Goal: Transaction & Acquisition: Purchase product/service

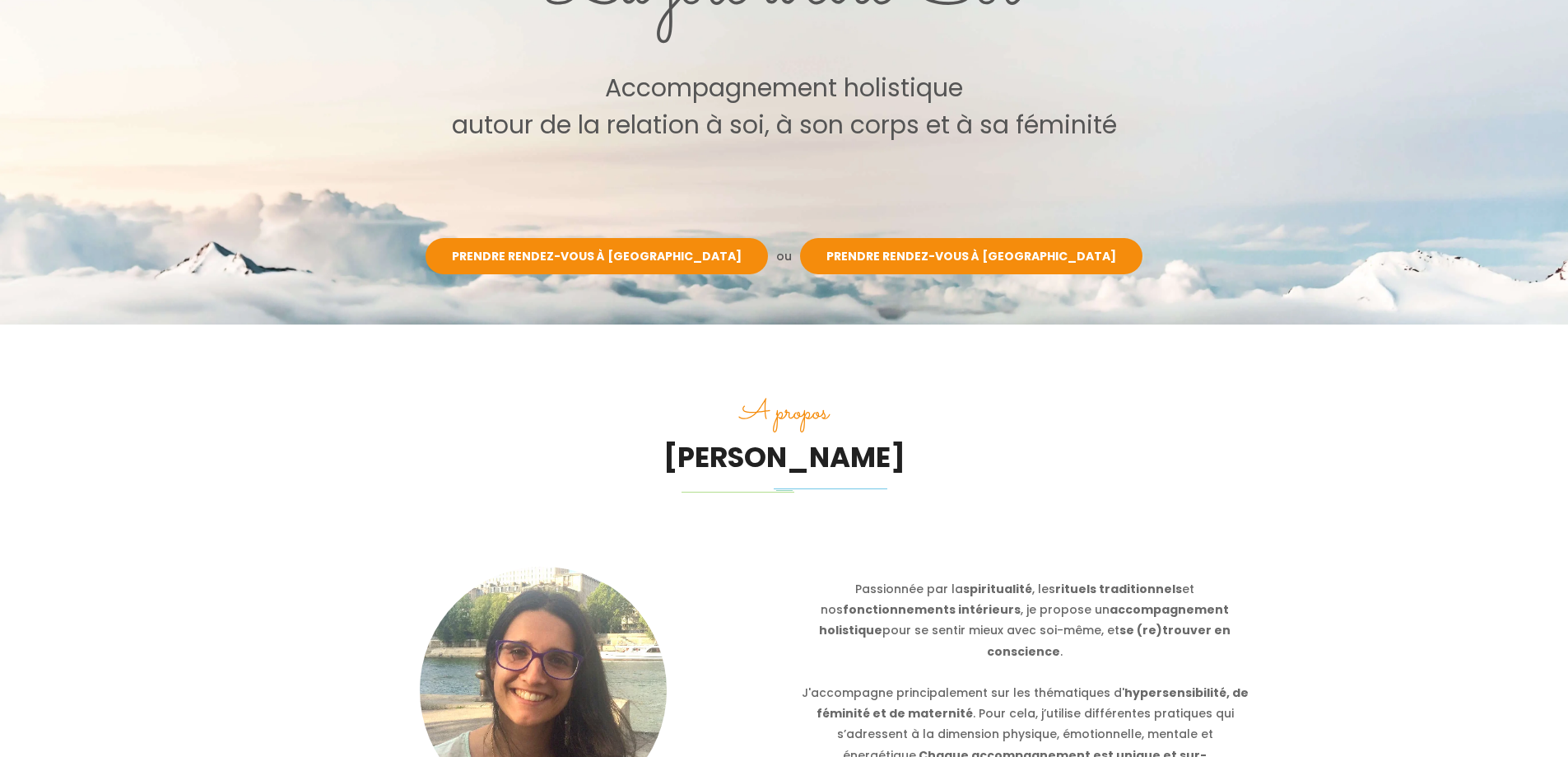
scroll to position [260, 0]
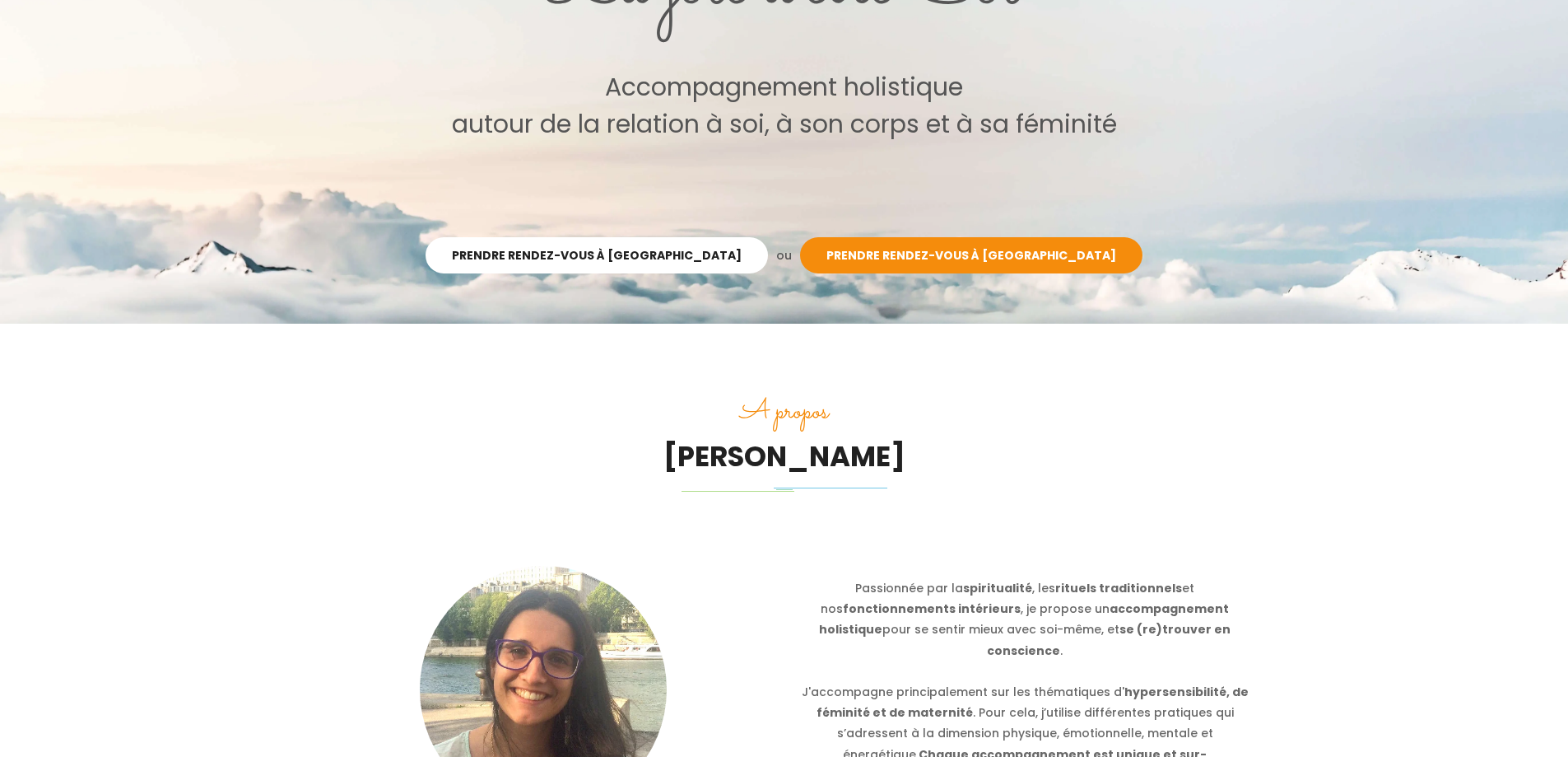
click at [672, 240] on link "Prendre rendez-vous à [GEOGRAPHIC_DATA]" at bounding box center [597, 255] width 342 height 36
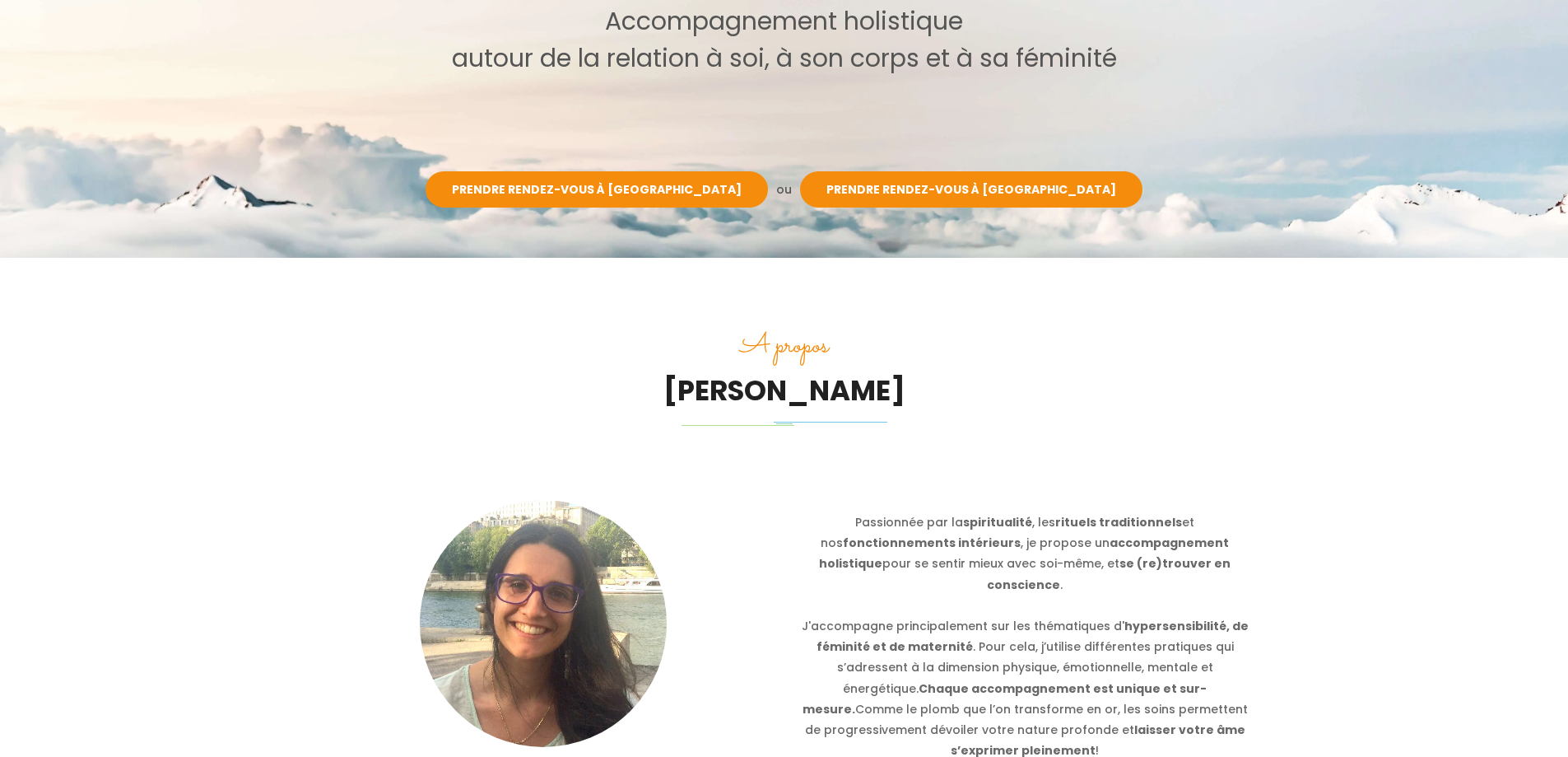
scroll to position [0, 0]
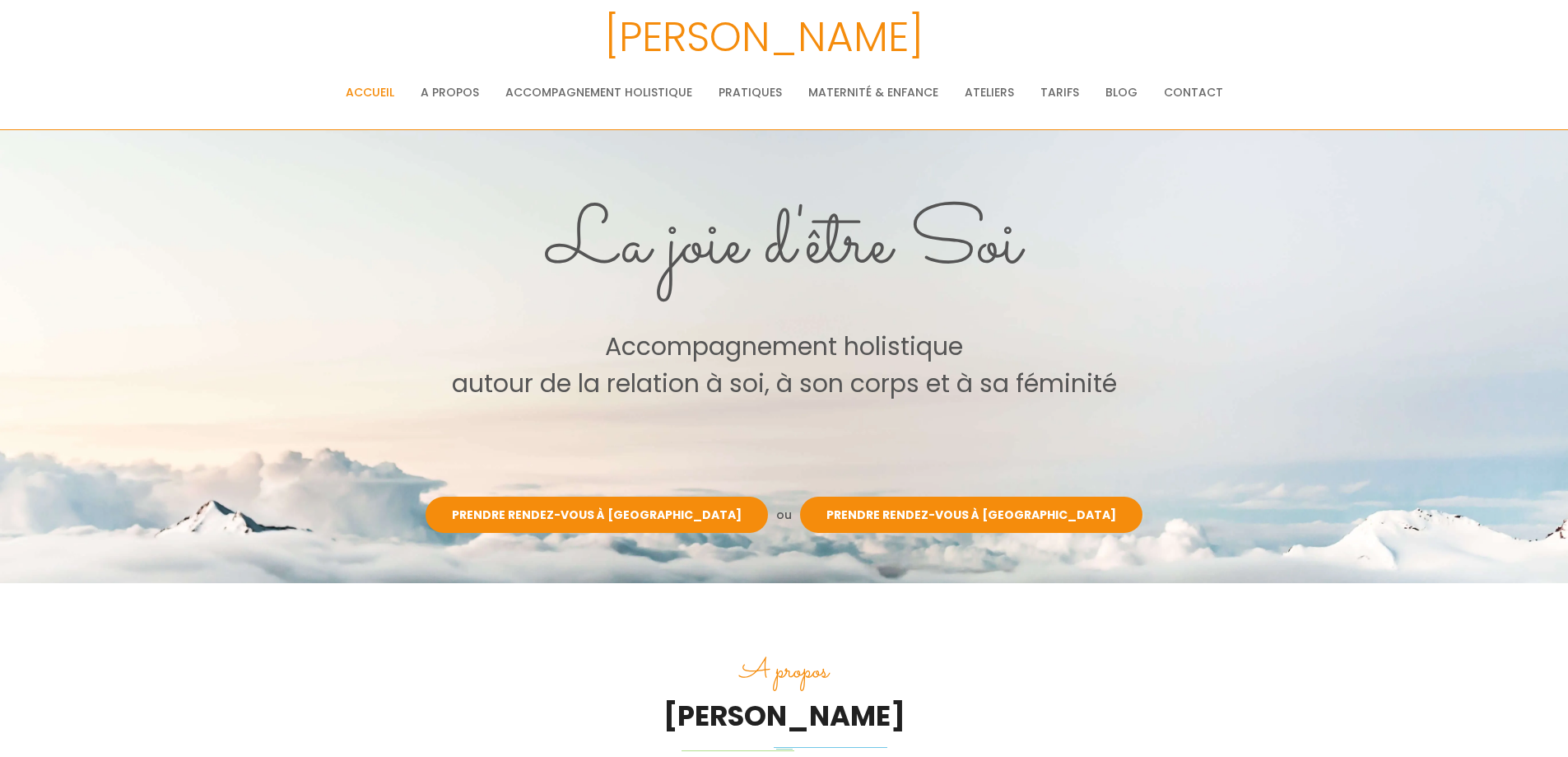
click at [1342, 125] on nav "Accueil A propos Parcours & philosophie Témoignages Accompagnement holistique P…" at bounding box center [784, 92] width 1478 height 66
click at [1060, 89] on link "Tarifs" at bounding box center [1060, 92] width 39 height 33
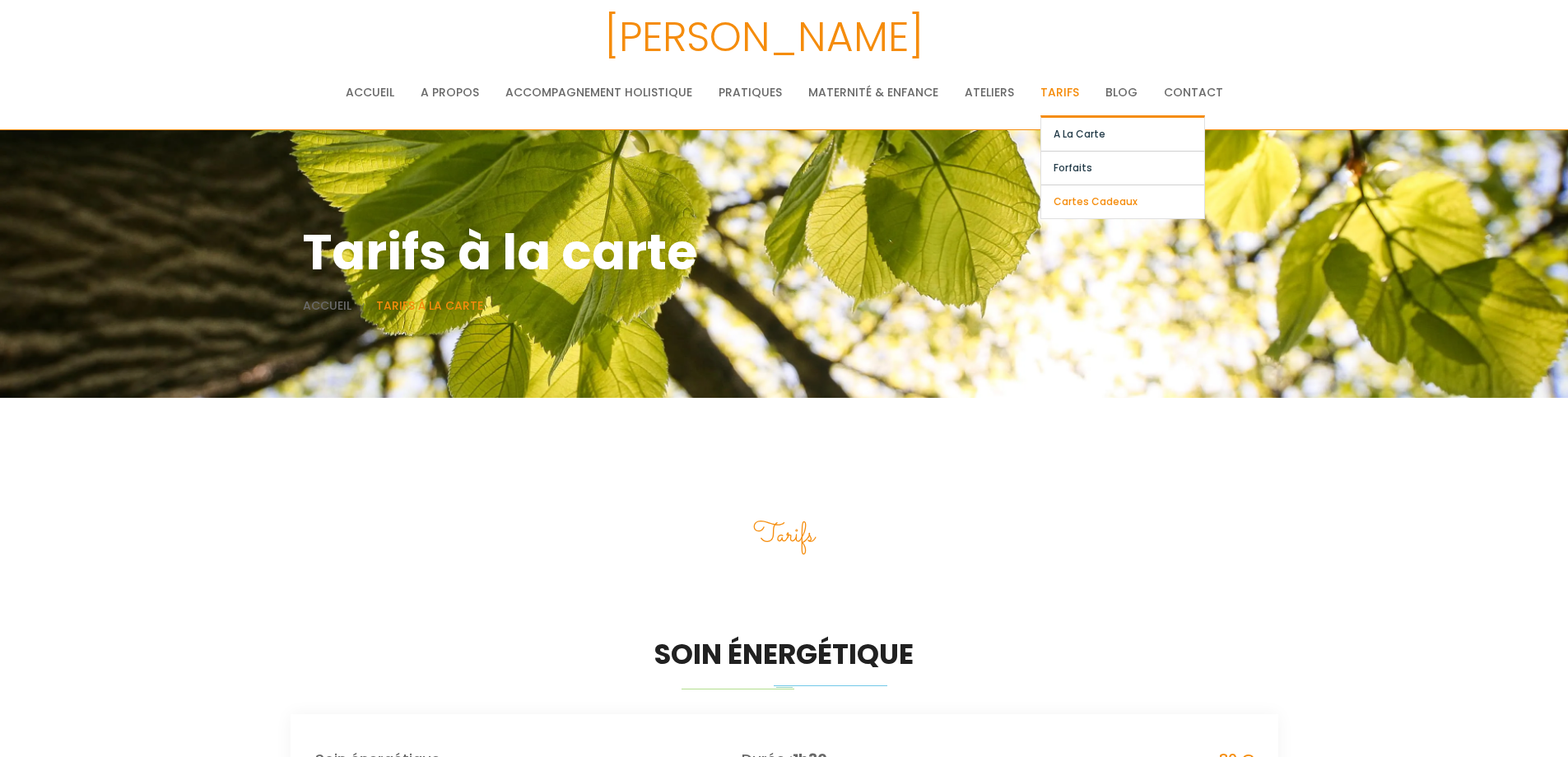
click at [1073, 200] on link "Cartes cadeaux" at bounding box center [1123, 201] width 163 height 33
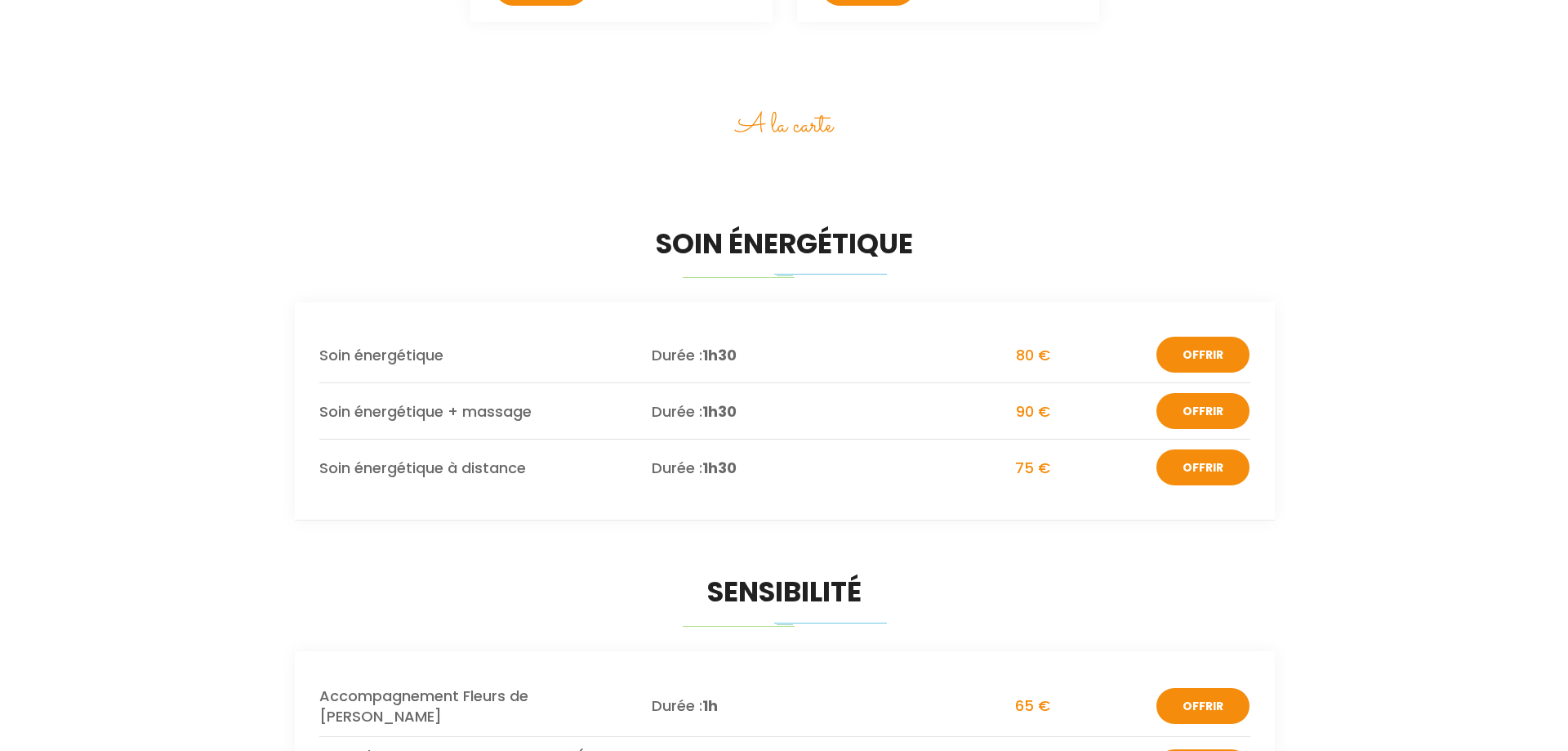
scroll to position [1794, 0]
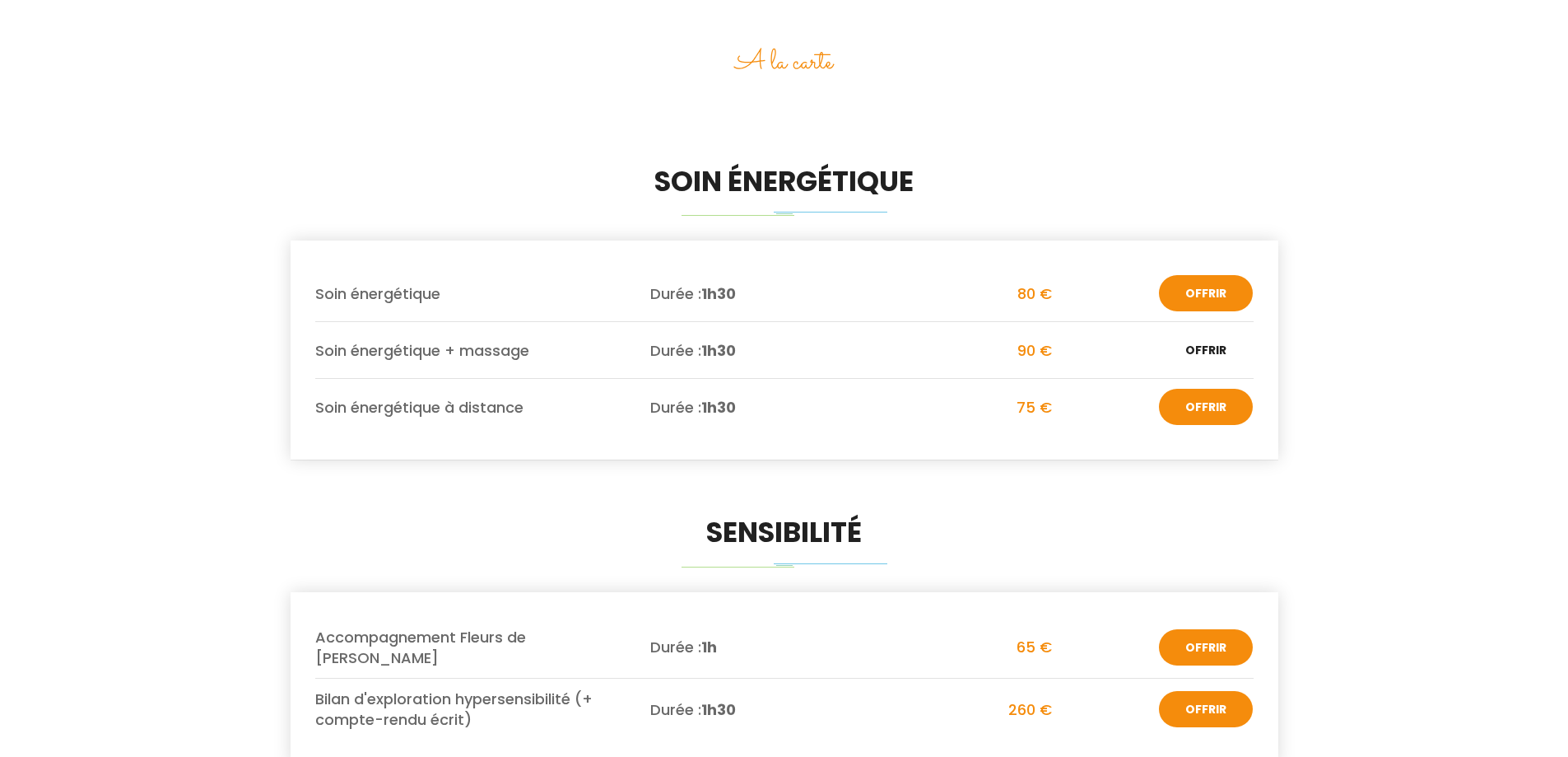
click at [1223, 348] on button "Offrir" at bounding box center [1206, 349] width 93 height 36
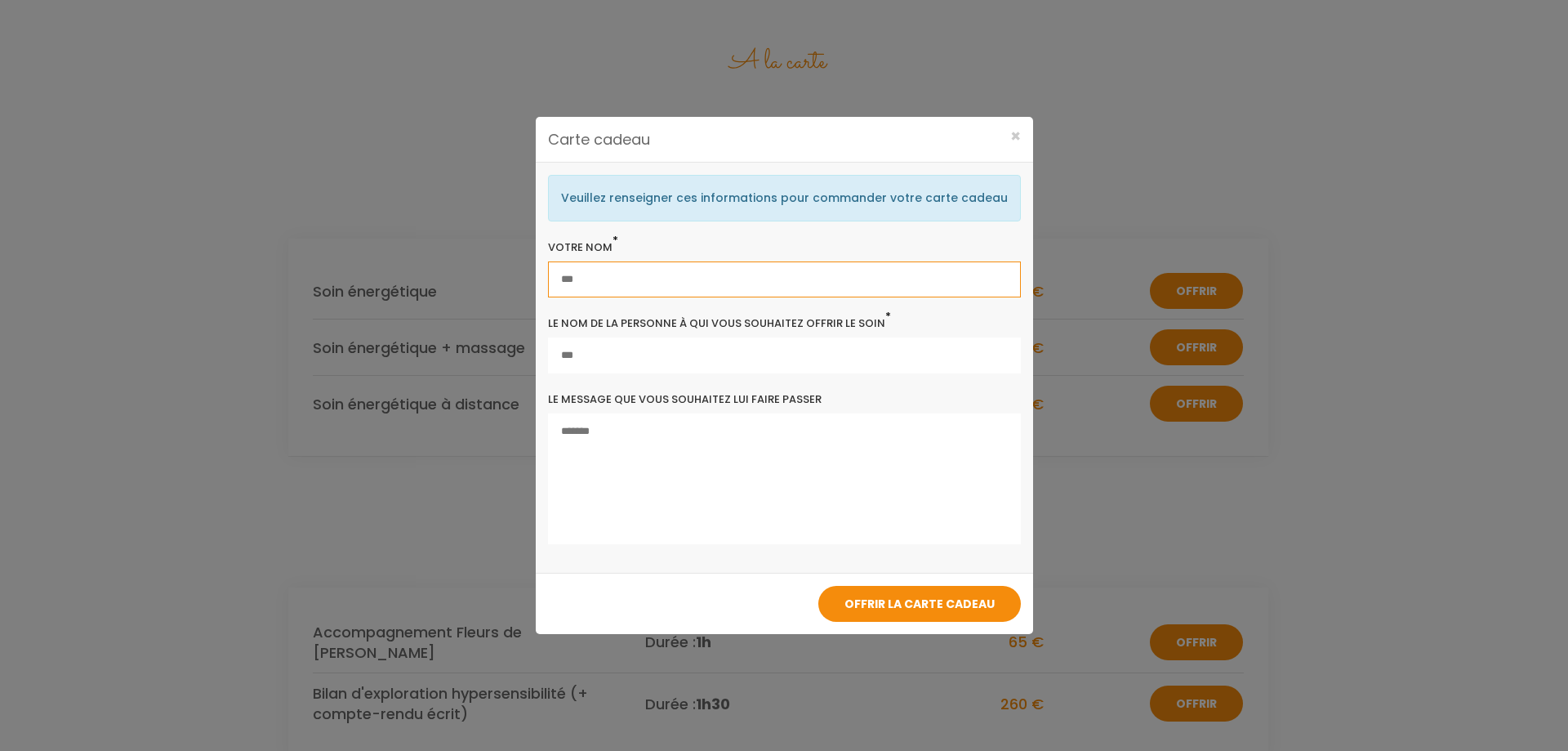
click at [706, 284] on input "text" at bounding box center [784, 279] width 473 height 36
type input "**********"
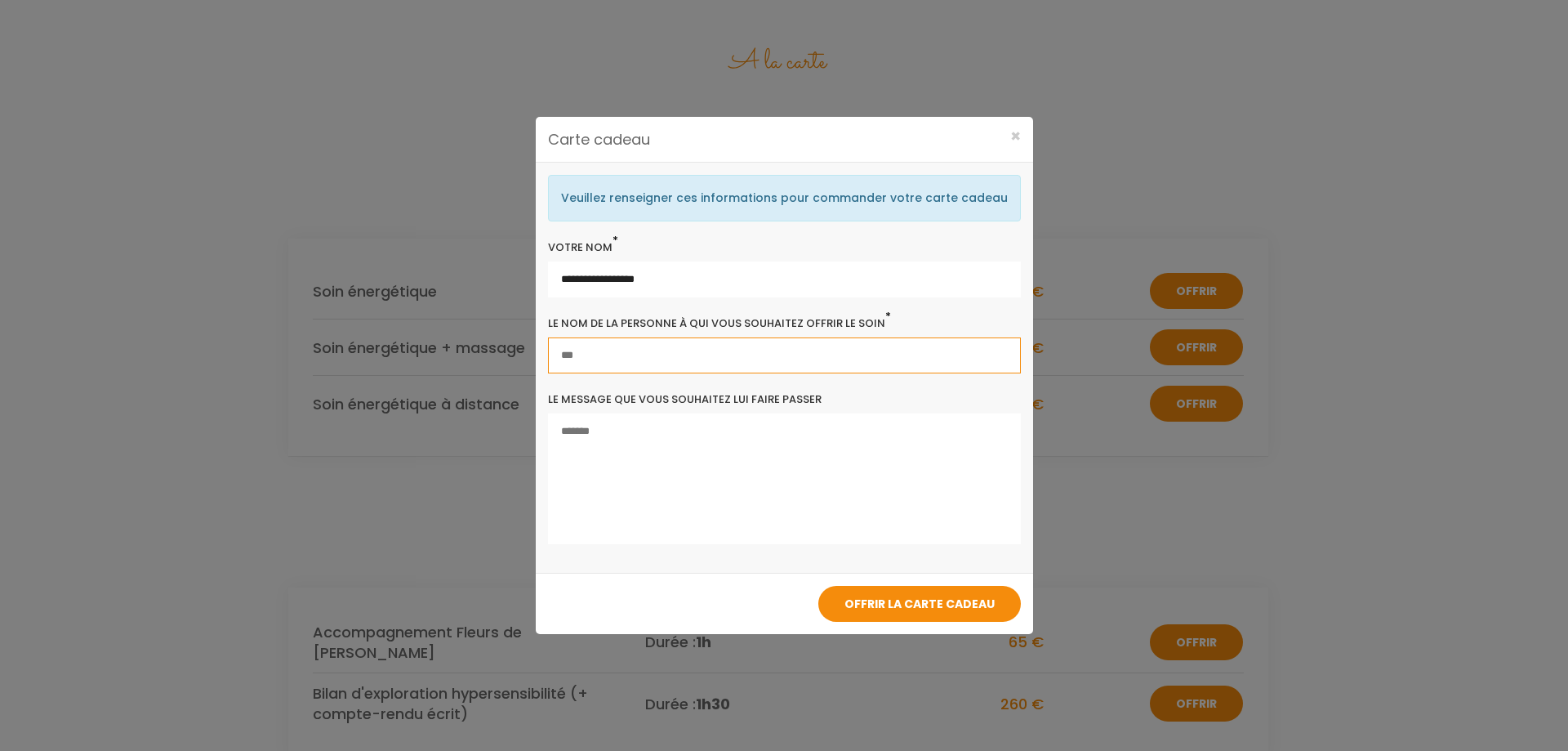
click at [619, 368] on input "text" at bounding box center [784, 355] width 473 height 36
type input "**********"
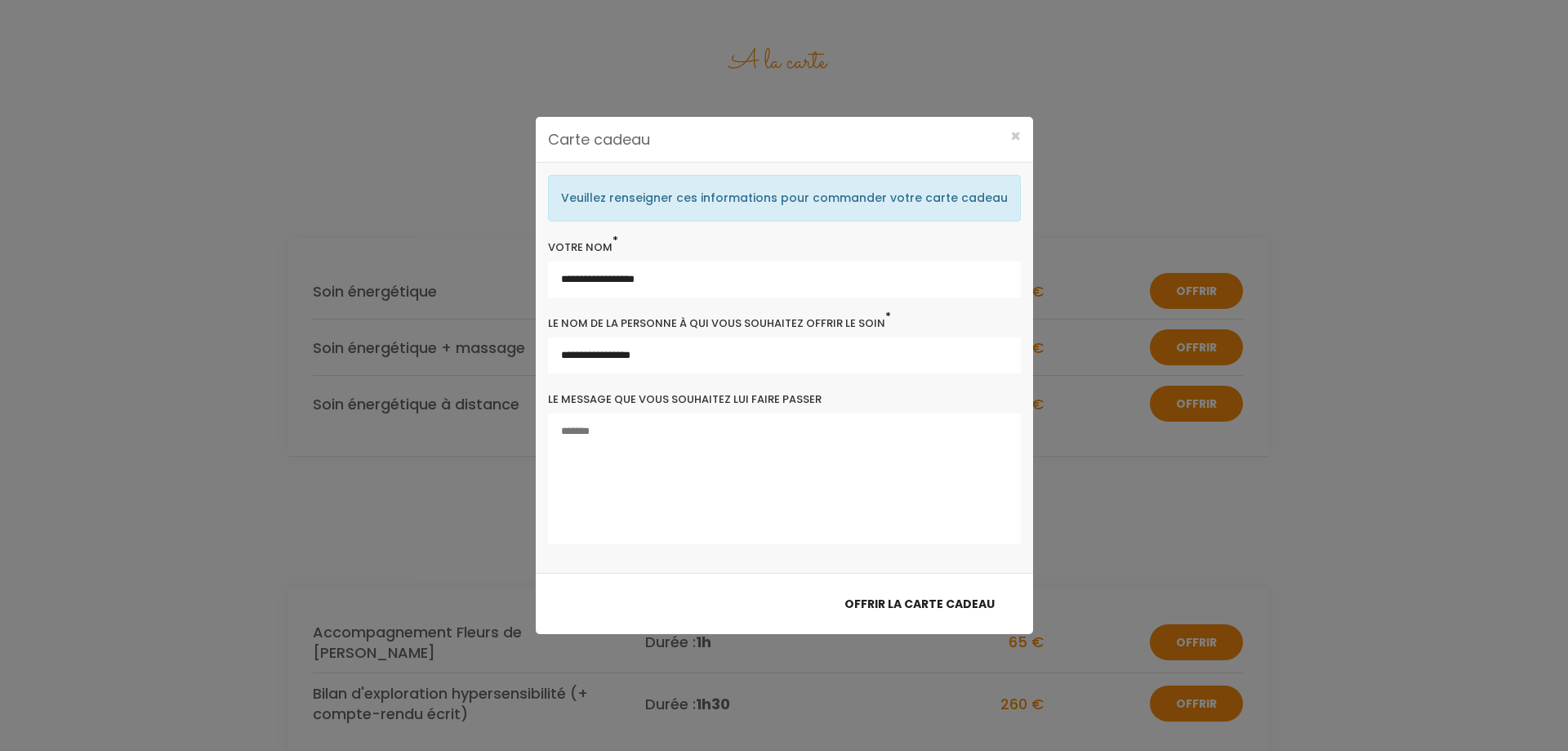
click at [879, 605] on button "Offrir la carte cadeau" at bounding box center [920, 603] width 203 height 36
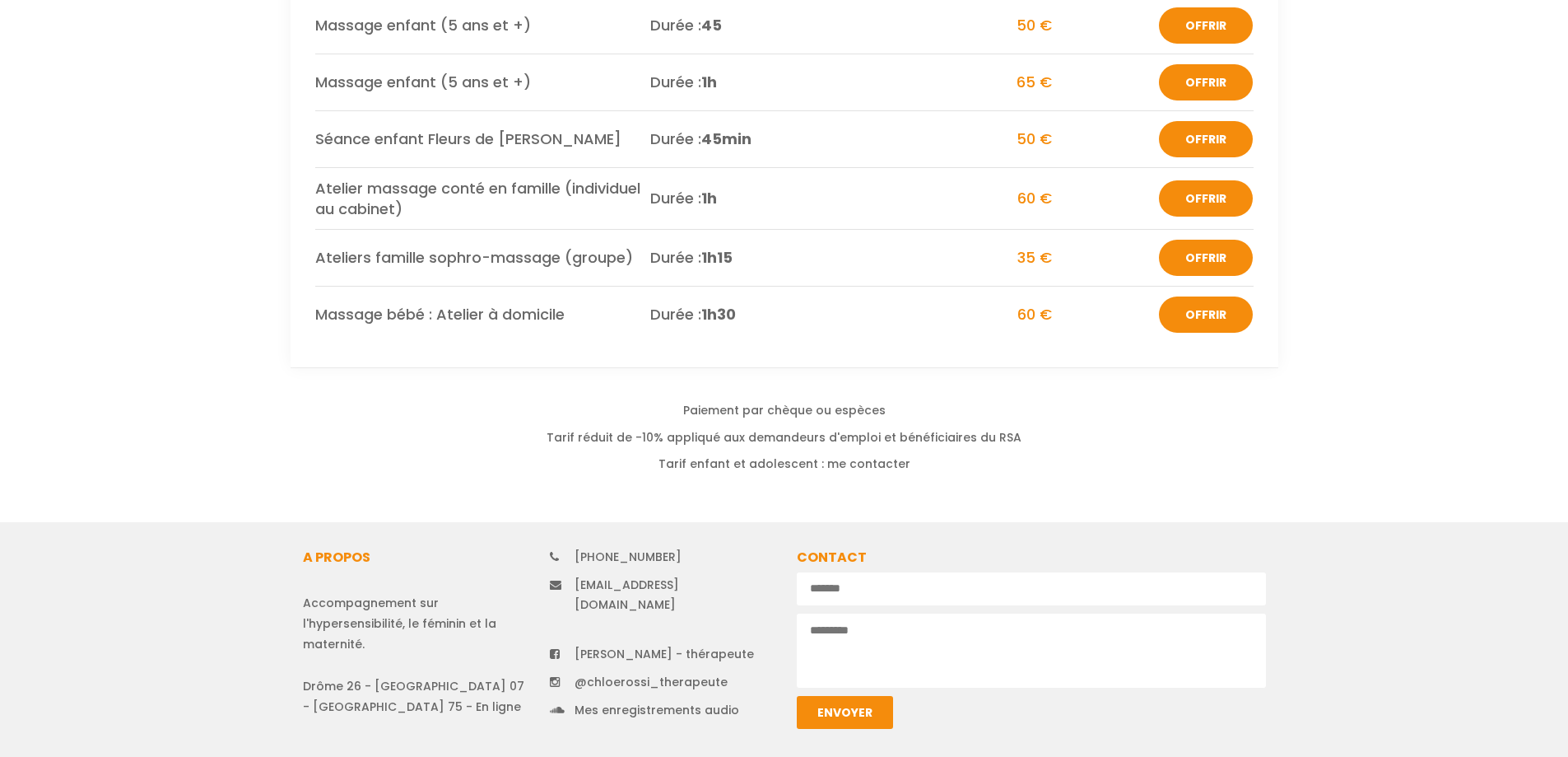
scroll to position [3737, 0]
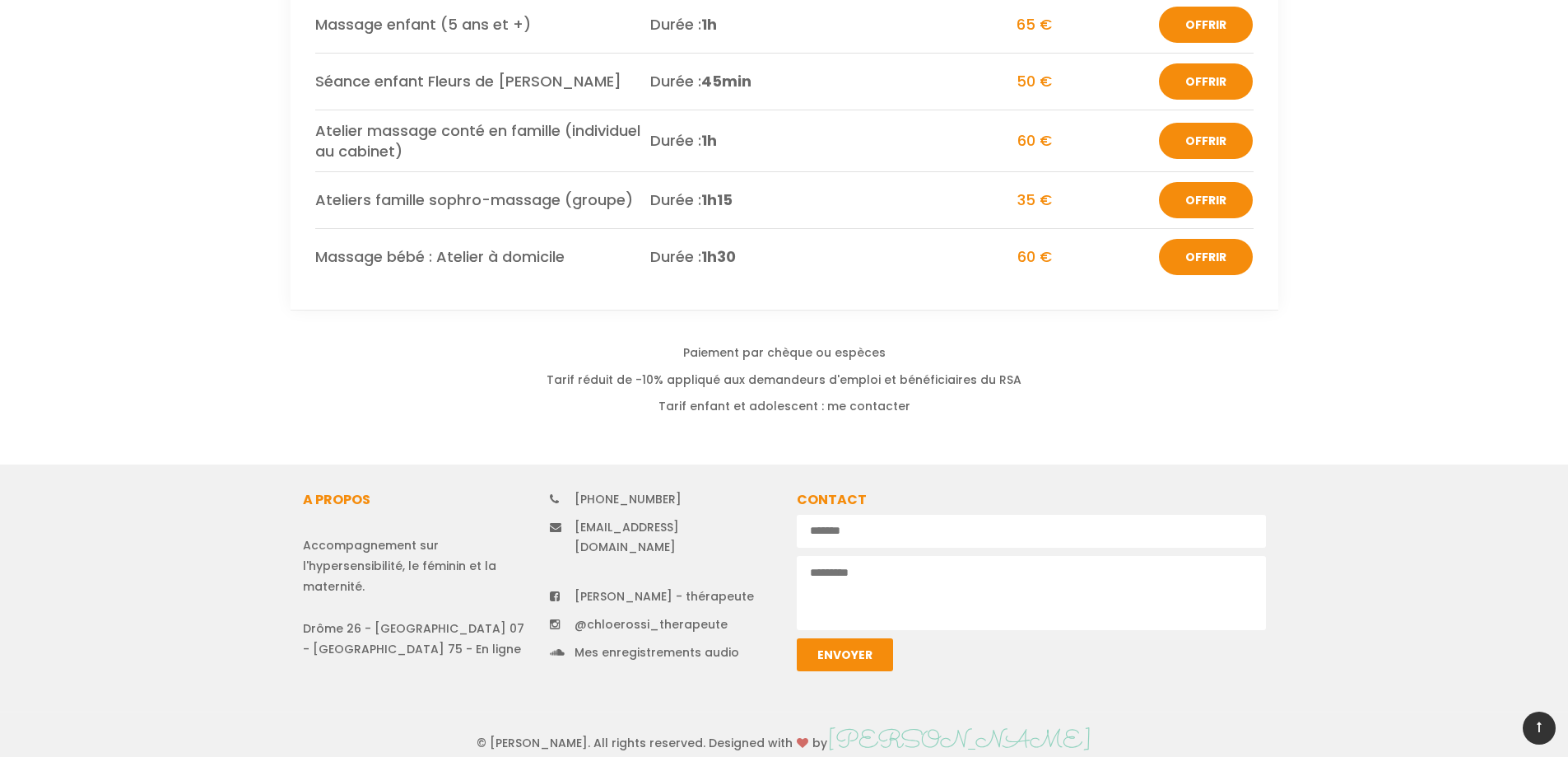
click at [645, 520] on link "[EMAIL_ADDRESS][DOMAIN_NAME]" at bounding box center [626, 536] width 104 height 36
drag, startPoint x: 710, startPoint y: 523, endPoint x: 578, endPoint y: 523, distance: 132.0
click at [578, 523] on li "[EMAIL_ADDRESS][DOMAIN_NAME]" at bounding box center [660, 537] width 223 height 40
copy link "[EMAIL_ADDRESS][DOMAIN_NAME]"
